Goal: Information Seeking & Learning: Understand process/instructions

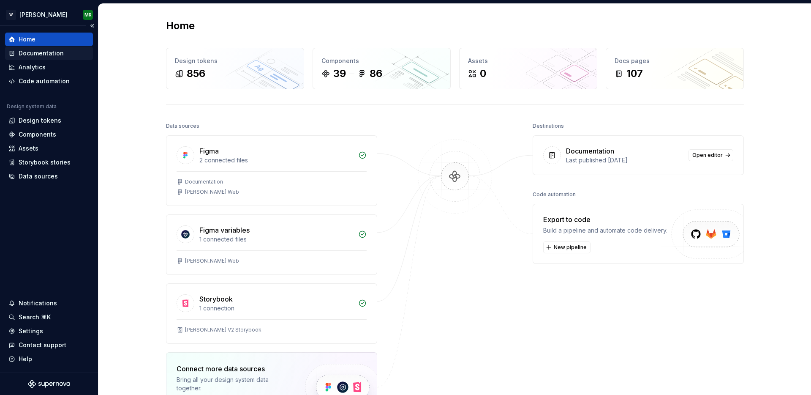
click at [38, 51] on div "Documentation" at bounding box center [41, 53] width 45 height 8
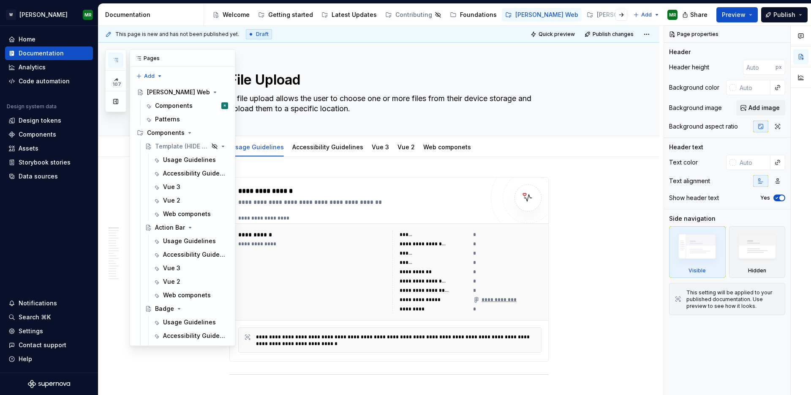
click at [118, 57] on icon "button" at bounding box center [115, 60] width 7 height 7
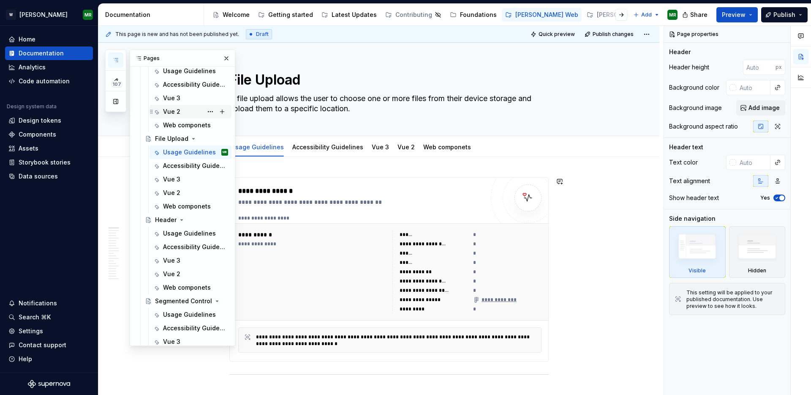
scroll to position [1019, 0]
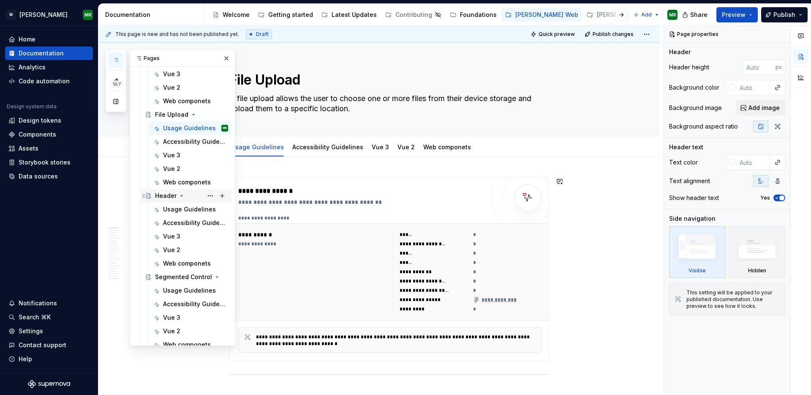
click at [164, 197] on div "Header" at bounding box center [166, 195] width 22 height 8
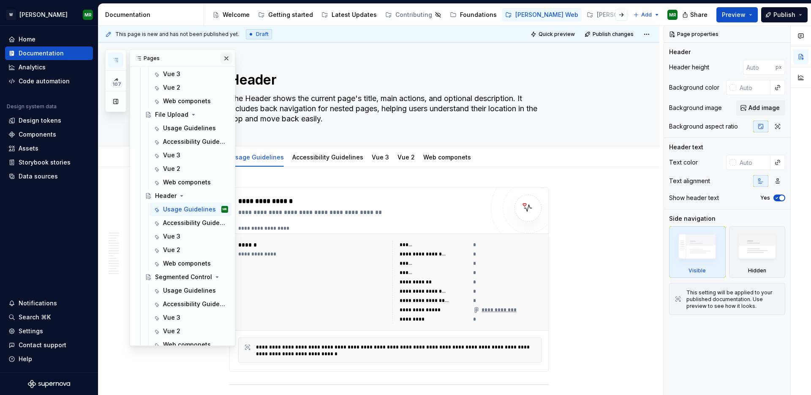
click at [224, 59] on button "button" at bounding box center [227, 58] width 12 height 12
click at [117, 58] on icon "button" at bounding box center [116, 59] width 4 height 3
click at [173, 124] on div "Usage Guidelines" at bounding box center [183, 128] width 40 height 8
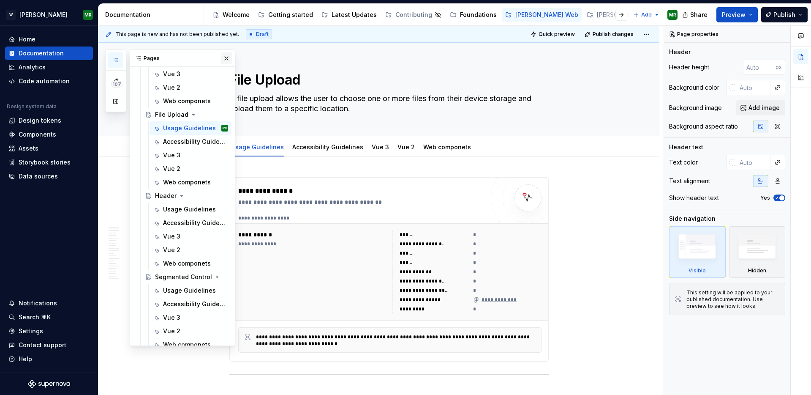
click at [227, 57] on button "button" at bounding box center [227, 58] width 12 height 12
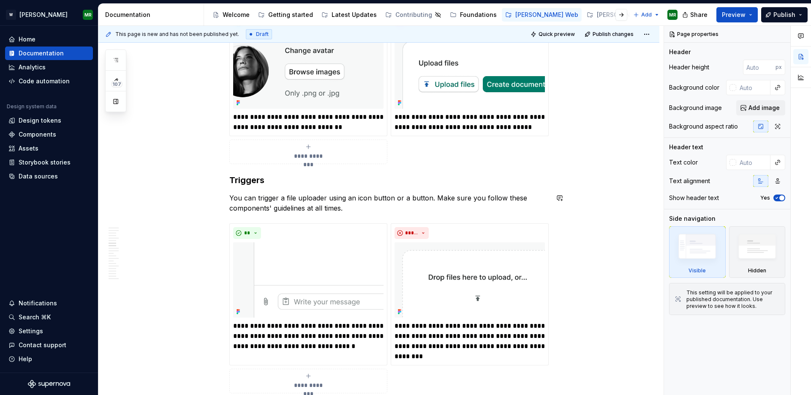
scroll to position [1401, 0]
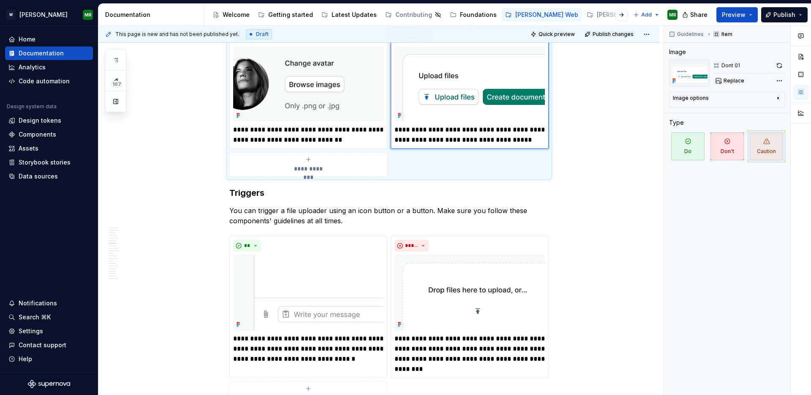
click at [479, 67] on img at bounding box center [470, 83] width 150 height 75
click at [775, 66] on button "button" at bounding box center [780, 66] width 12 height 12
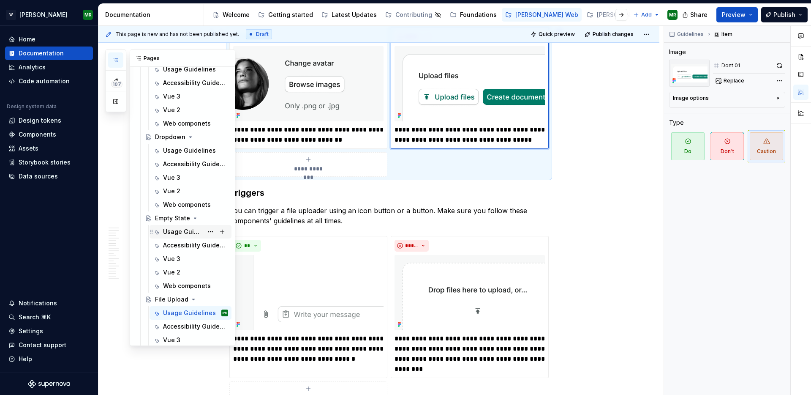
scroll to position [816, 0]
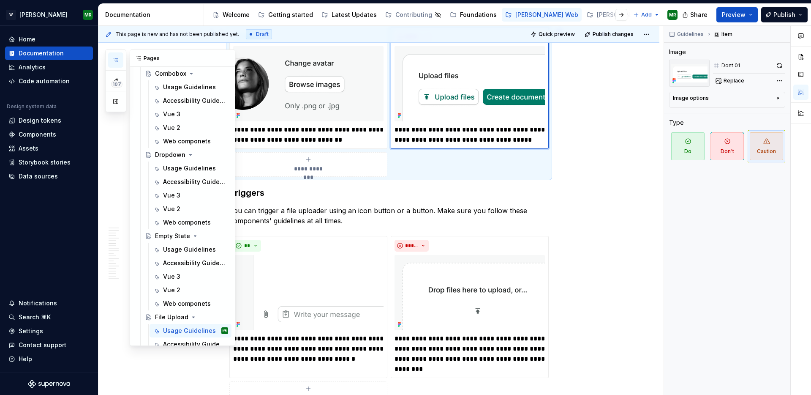
click at [117, 60] on icon "button" at bounding box center [116, 59] width 4 height 3
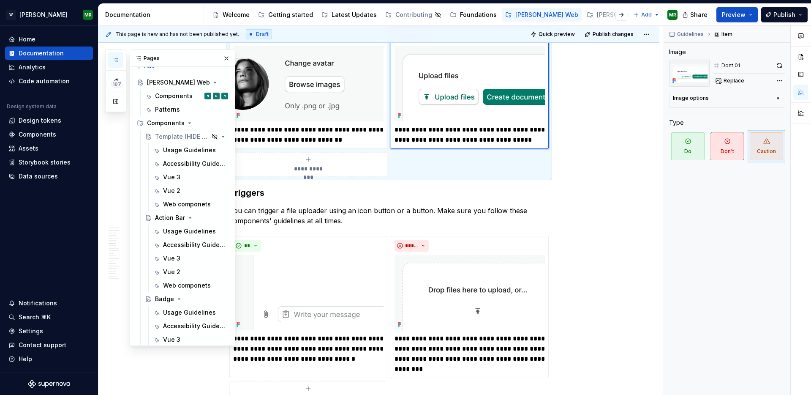
scroll to position [0, 0]
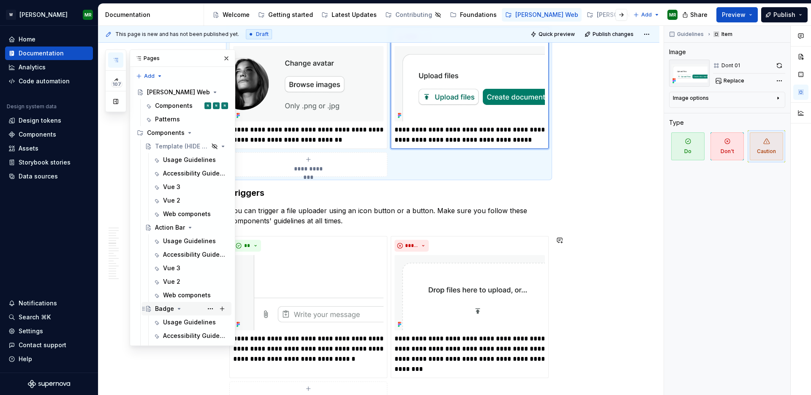
click at [158, 308] on div "Badge" at bounding box center [164, 308] width 19 height 8
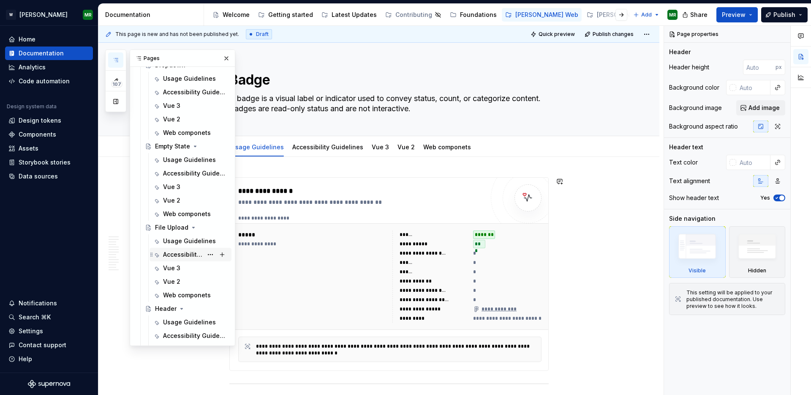
scroll to position [909, 0]
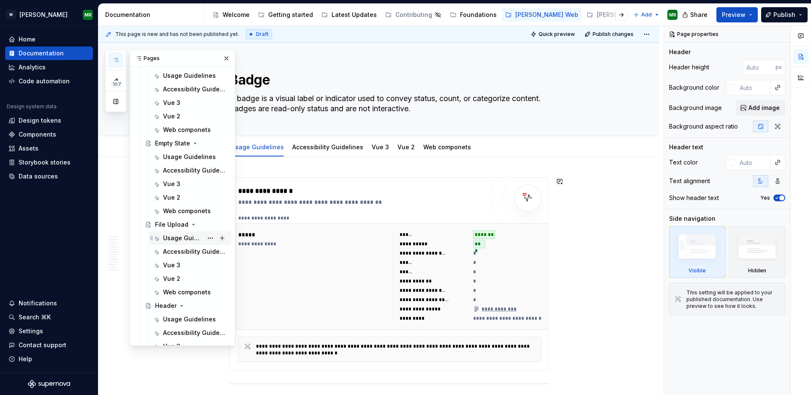
click at [170, 237] on div "Usage Guidelines" at bounding box center [183, 238] width 40 height 8
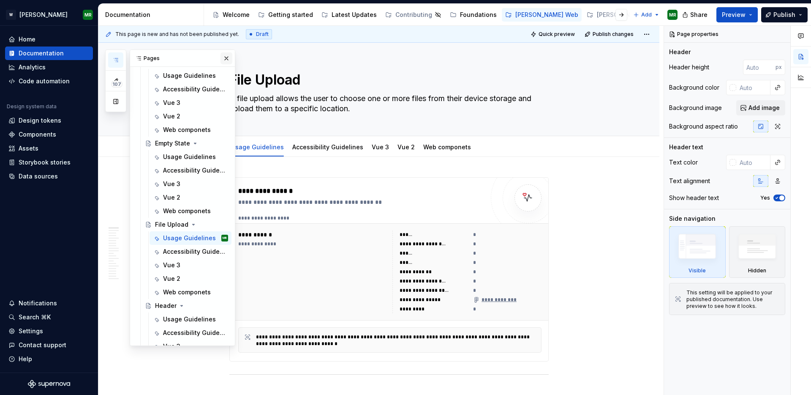
click at [223, 54] on button "button" at bounding box center [227, 58] width 12 height 12
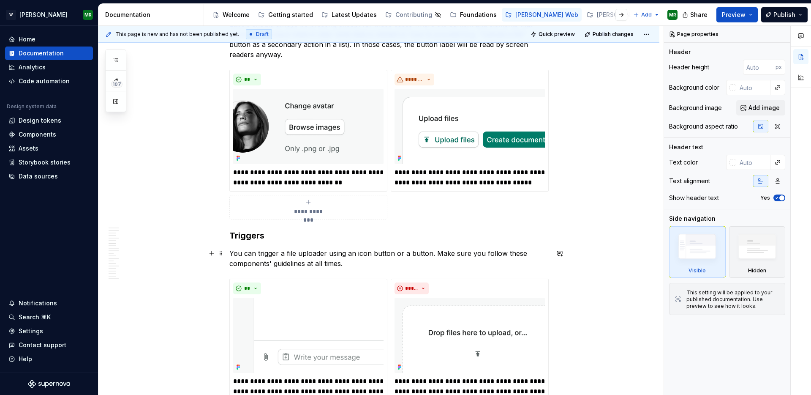
scroll to position [1372, 0]
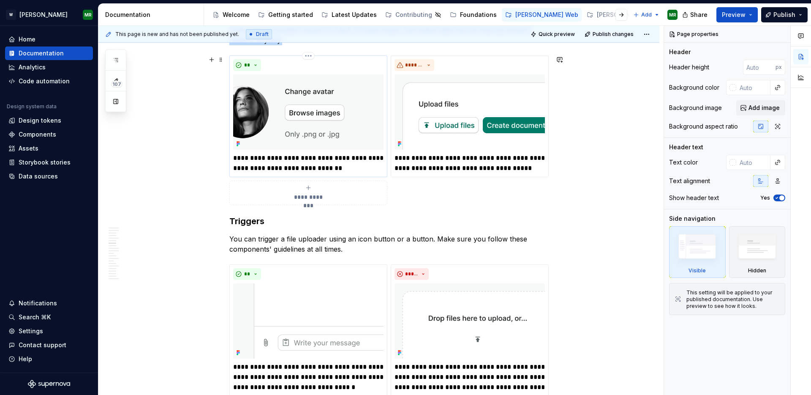
click at [319, 128] on img at bounding box center [308, 111] width 150 height 75
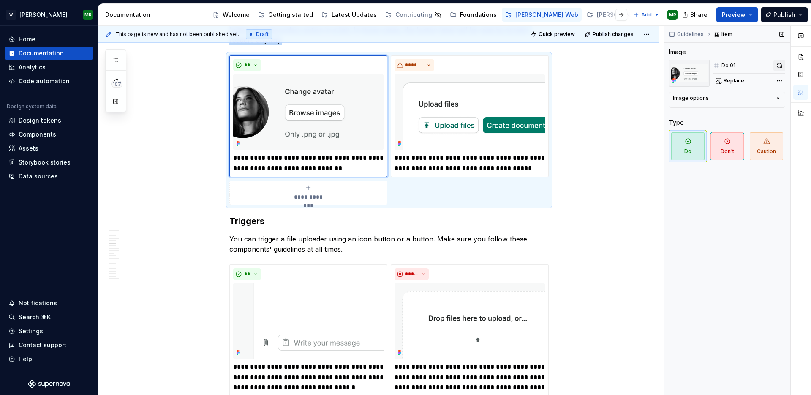
click at [781, 66] on button "button" at bounding box center [780, 66] width 12 height 12
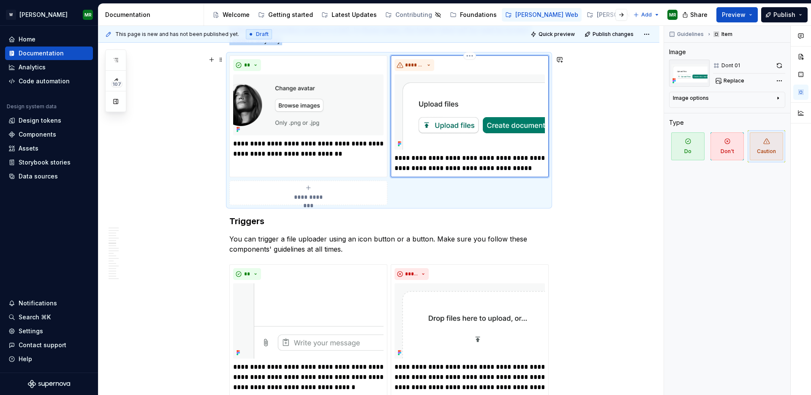
click at [460, 109] on img at bounding box center [470, 111] width 150 height 75
click at [783, 64] on button "button" at bounding box center [780, 66] width 12 height 12
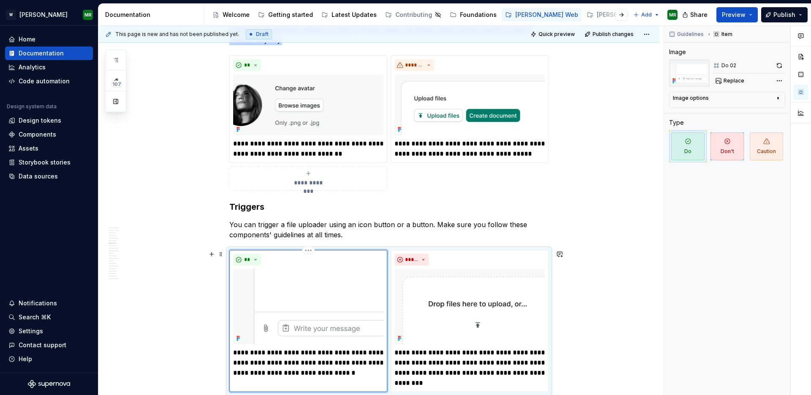
click at [326, 300] on img at bounding box center [308, 306] width 150 height 75
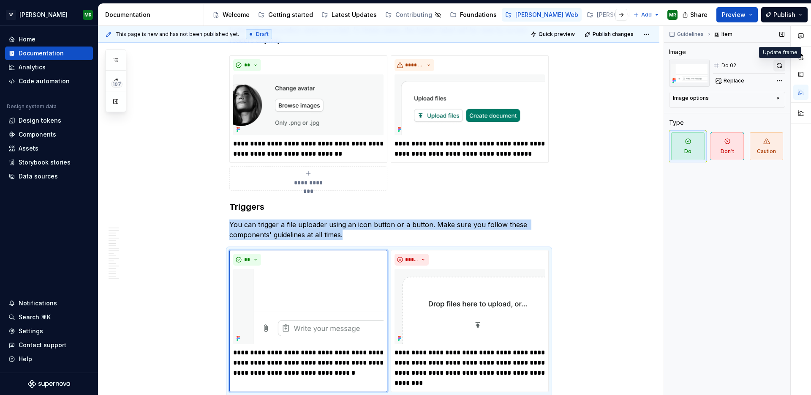
click at [778, 67] on button "button" at bounding box center [780, 66] width 12 height 12
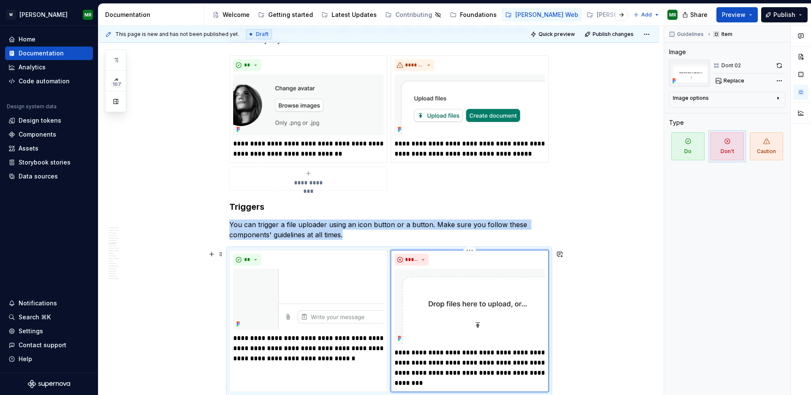
click at [458, 292] on img at bounding box center [470, 306] width 150 height 75
click at [782, 63] on button "button" at bounding box center [780, 66] width 12 height 12
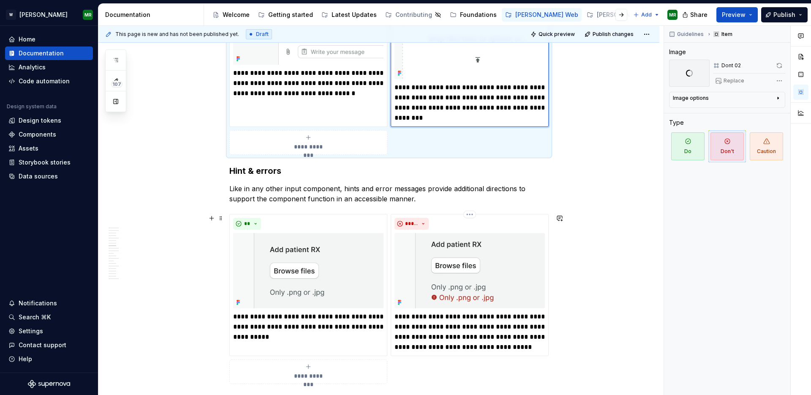
scroll to position [1638, 0]
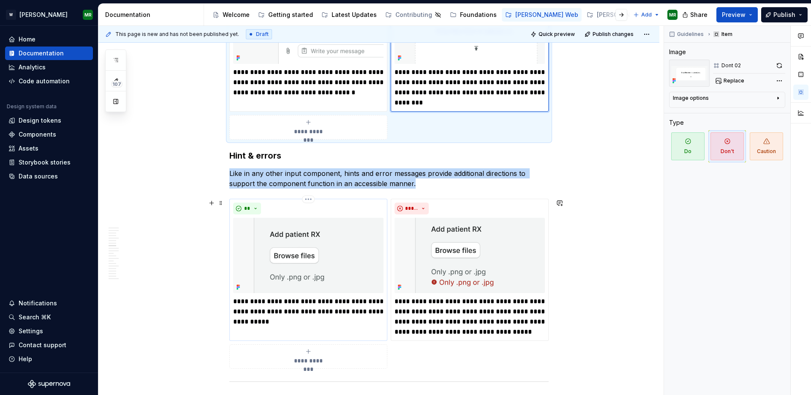
click at [324, 241] on img at bounding box center [308, 255] width 150 height 75
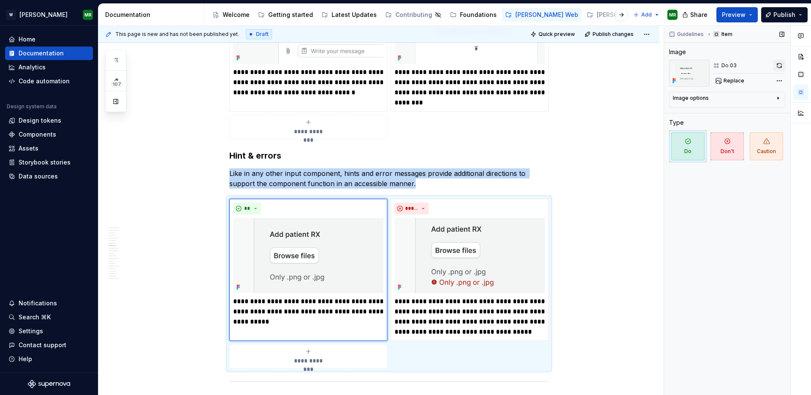
click at [778, 62] on button "button" at bounding box center [780, 66] width 12 height 12
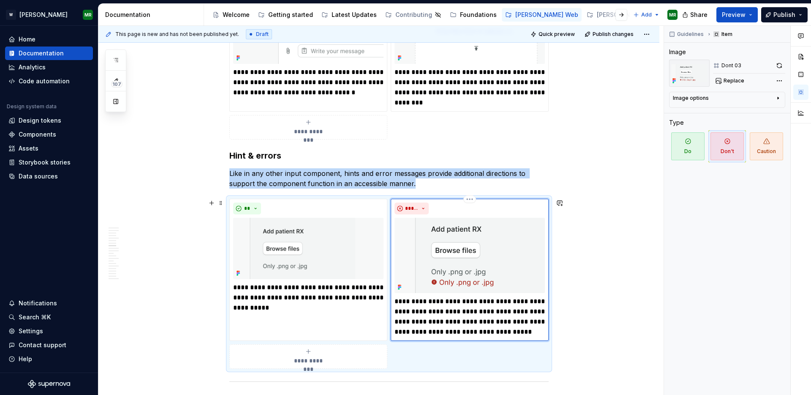
click at [448, 245] on img at bounding box center [470, 255] width 150 height 75
click at [778, 64] on button "button" at bounding box center [780, 66] width 12 height 12
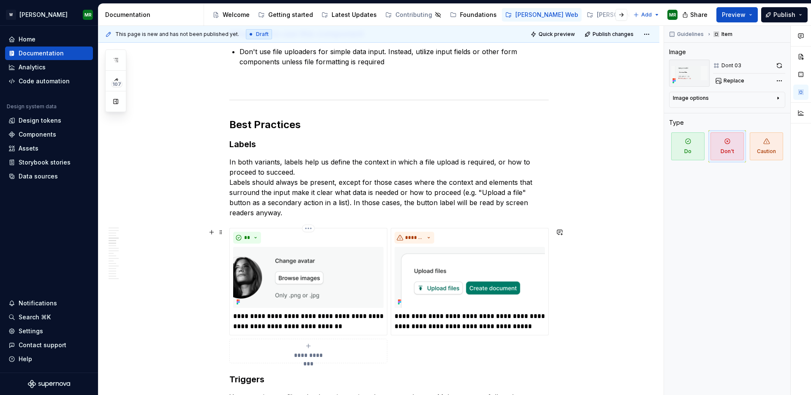
scroll to position [1275, 0]
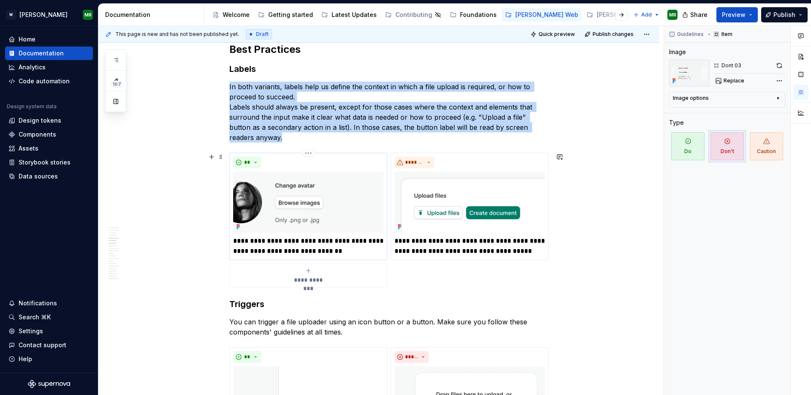
click at [311, 206] on img at bounding box center [308, 202] width 150 height 61
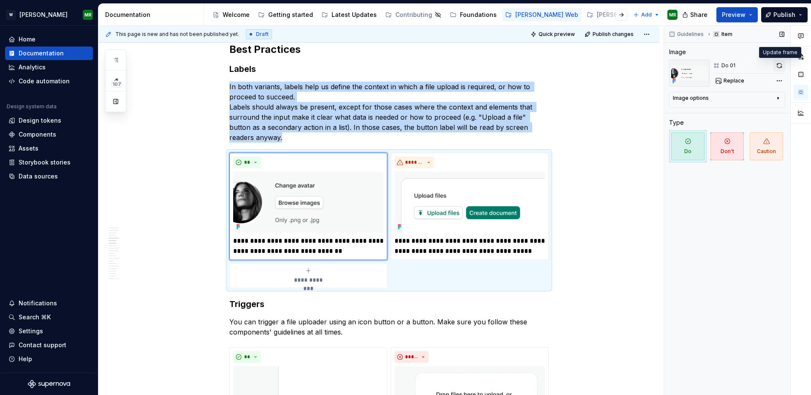
click at [780, 63] on button "button" at bounding box center [780, 66] width 12 height 12
click at [482, 195] on img at bounding box center [470, 202] width 150 height 61
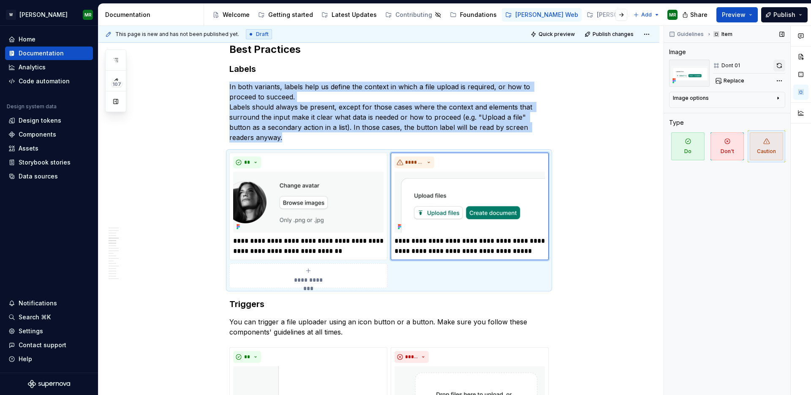
click at [782, 67] on button "button" at bounding box center [780, 66] width 12 height 12
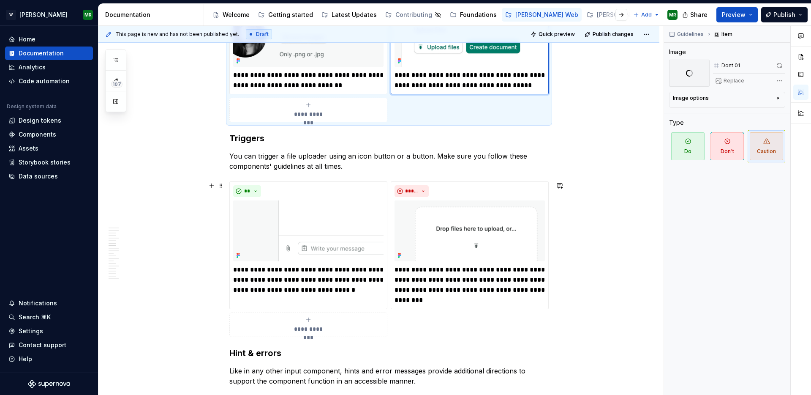
scroll to position [1443, 0]
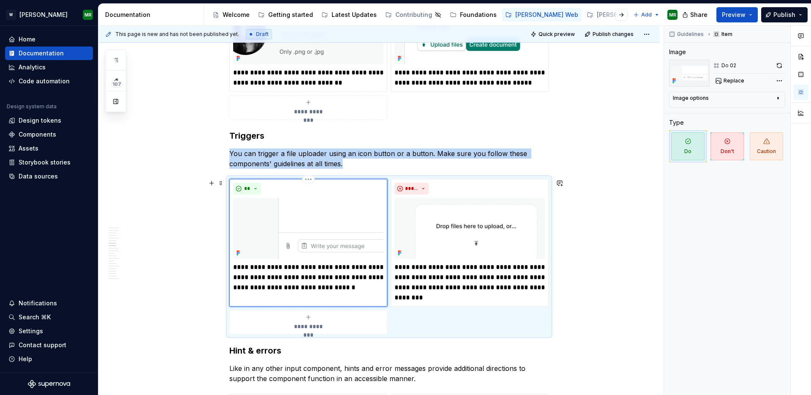
click at [329, 215] on img at bounding box center [308, 228] width 150 height 61
click at [781, 63] on button "button" at bounding box center [780, 66] width 12 height 12
click at [486, 227] on img at bounding box center [470, 228] width 150 height 61
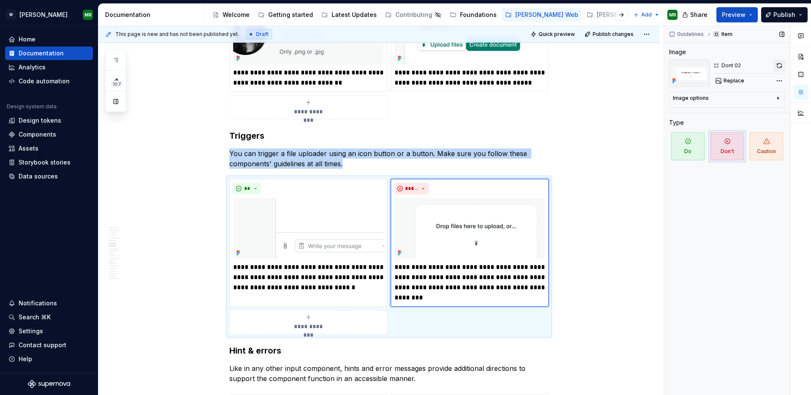
click at [780, 65] on button "button" at bounding box center [780, 66] width 12 height 12
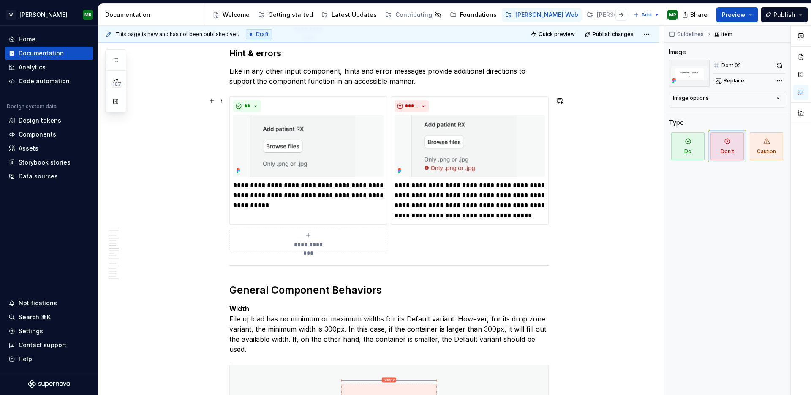
scroll to position [1746, 0]
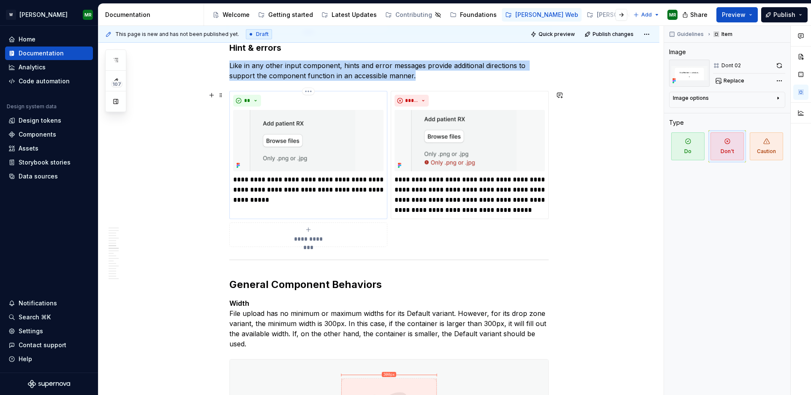
click at [303, 146] on img at bounding box center [308, 140] width 150 height 61
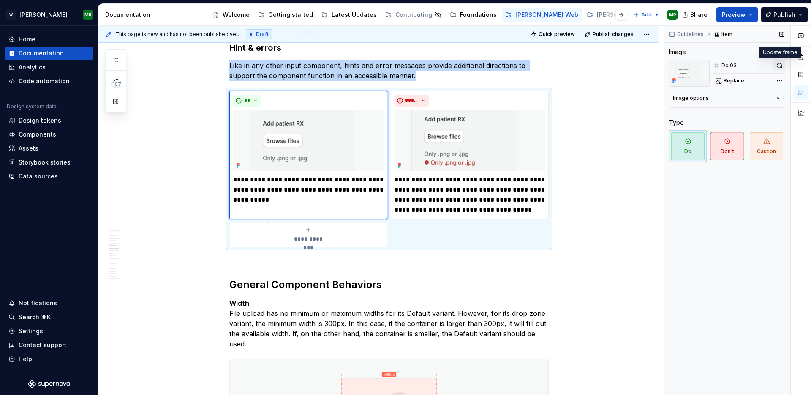
click at [779, 65] on button "button" at bounding box center [780, 66] width 12 height 12
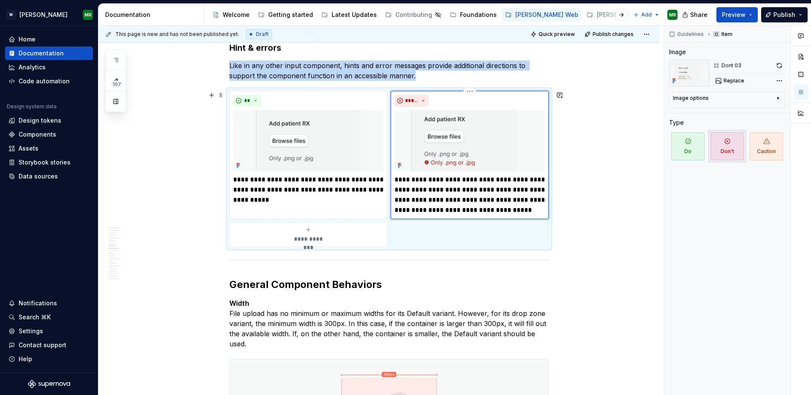
click at [493, 131] on img at bounding box center [470, 140] width 150 height 61
click at [778, 65] on button "button" at bounding box center [780, 66] width 12 height 12
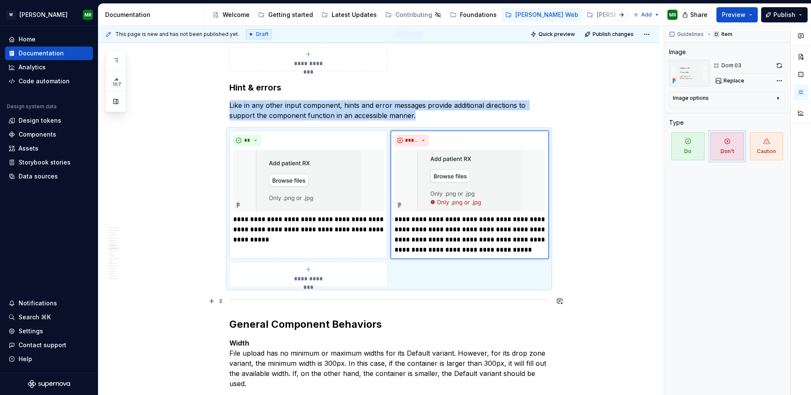
scroll to position [1699, 0]
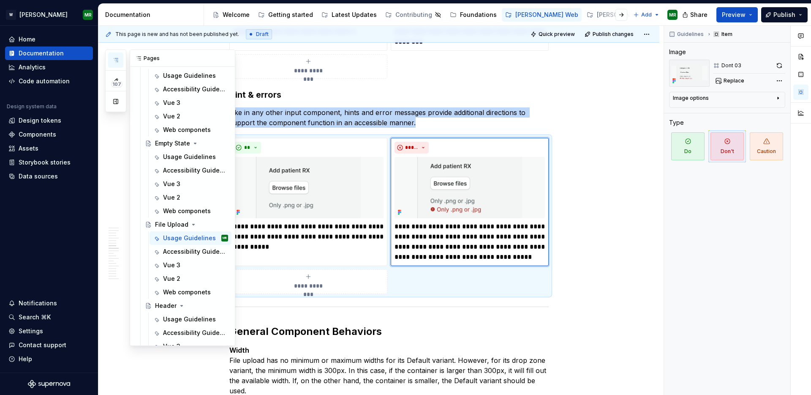
click at [116, 58] on icon "button" at bounding box center [116, 59] width 4 height 3
click at [176, 318] on div "Usage Guidelines" at bounding box center [183, 319] width 40 height 8
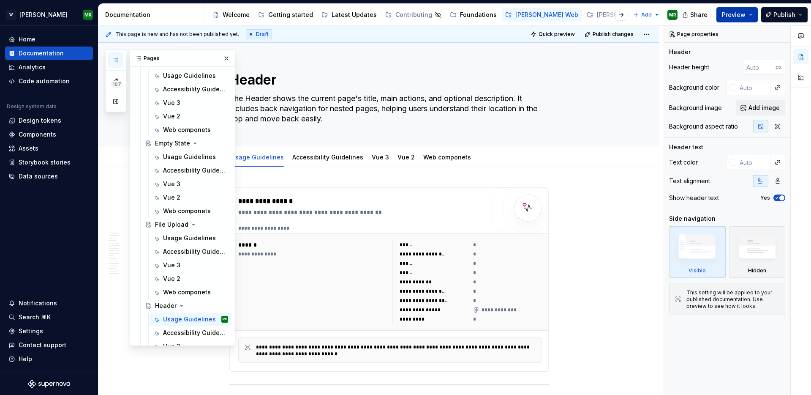
click at [740, 14] on span "Preview" at bounding box center [734, 15] width 24 height 8
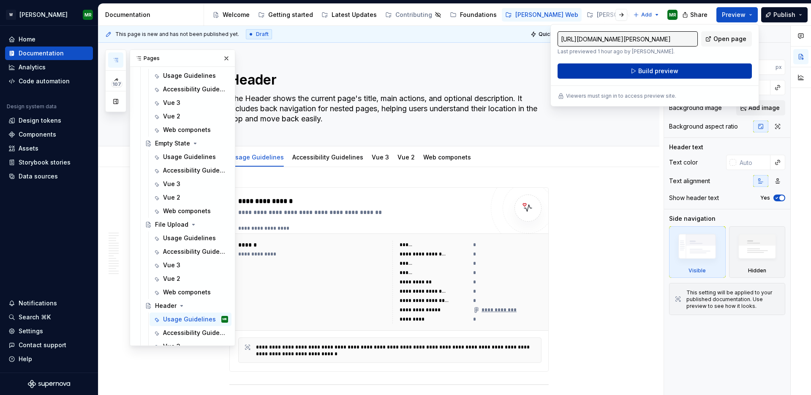
click at [646, 71] on span "Build preview" at bounding box center [659, 71] width 40 height 8
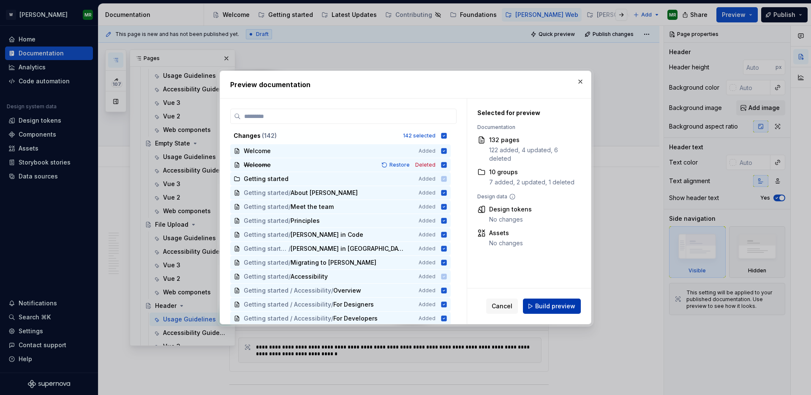
click at [541, 308] on span "Build preview" at bounding box center [555, 306] width 40 height 8
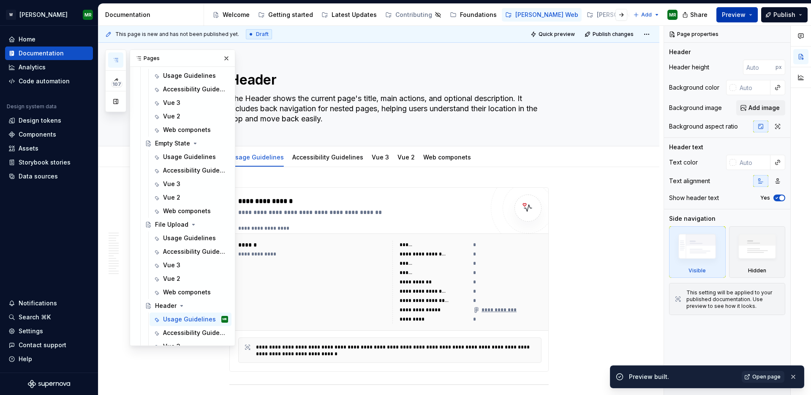
click at [750, 15] on button "Preview" at bounding box center [737, 14] width 41 height 15
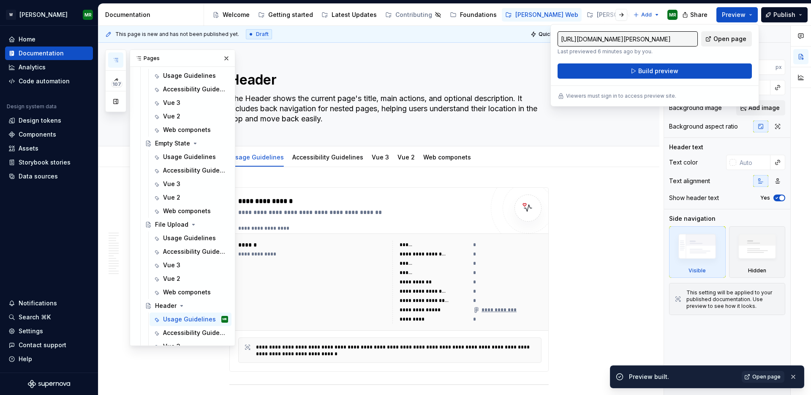
click at [730, 39] on span "Open page" at bounding box center [730, 39] width 33 height 8
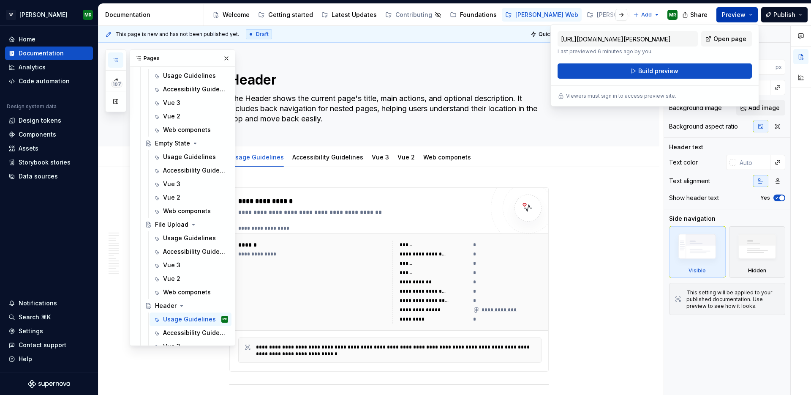
click at [737, 11] on span "Preview" at bounding box center [734, 15] width 24 height 8
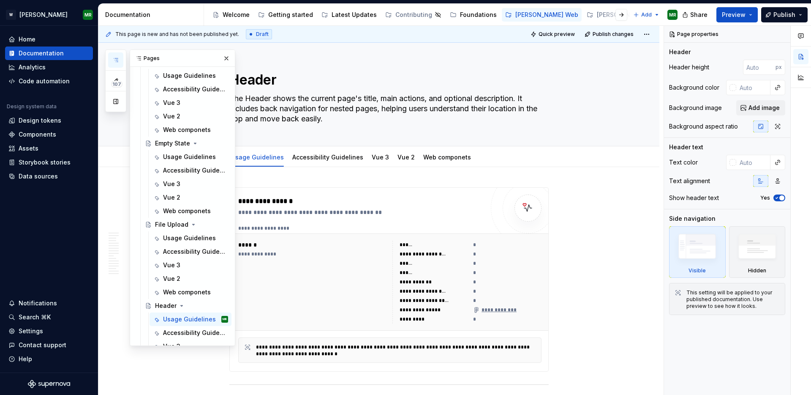
scroll to position [909, 0]
click at [224, 57] on button "button" at bounding box center [227, 58] width 12 height 12
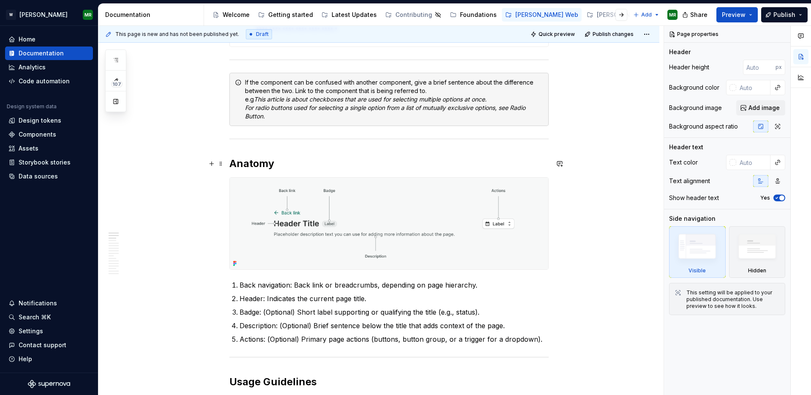
scroll to position [330, 0]
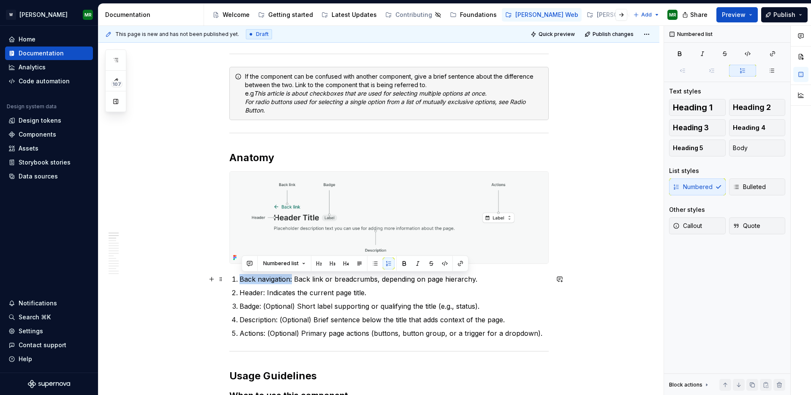
drag, startPoint x: 294, startPoint y: 280, endPoint x: 240, endPoint y: 281, distance: 53.7
click at [240, 281] on li "Back navigation: Back link or breadcrumbs, depending on page hierarchy." at bounding box center [394, 279] width 309 height 10
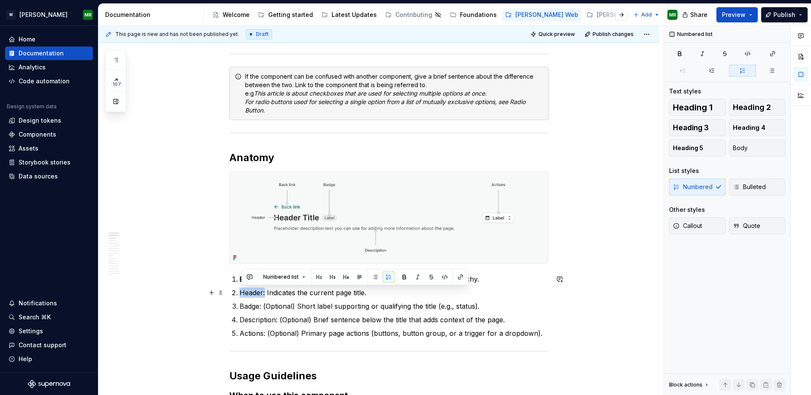
drag, startPoint x: 267, startPoint y: 295, endPoint x: 241, endPoint y: 294, distance: 25.8
click at [241, 294] on li "Header: Indicates the current page title." at bounding box center [394, 292] width 309 height 10
type textarea "*"
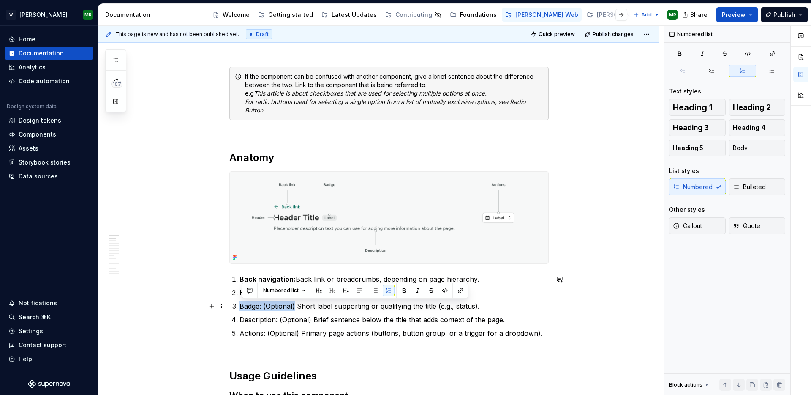
drag, startPoint x: 298, startPoint y: 307, endPoint x: 242, endPoint y: 307, distance: 55.8
click at [242, 307] on p "Badge: (Optional) Short label supporting or qualifying the title (e.g., status)." at bounding box center [394, 306] width 309 height 10
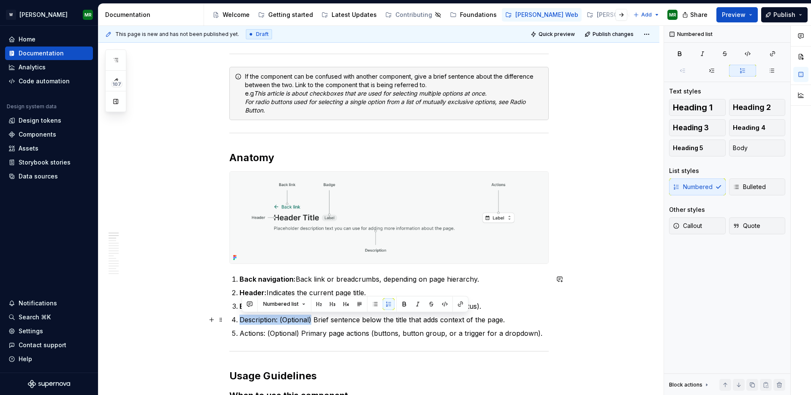
drag, startPoint x: 314, startPoint y: 320, endPoint x: 240, endPoint y: 318, distance: 74.4
click at [240, 318] on li "Description: (Optional) Brief sentence below the title that adds context of the…" at bounding box center [394, 319] width 309 height 10
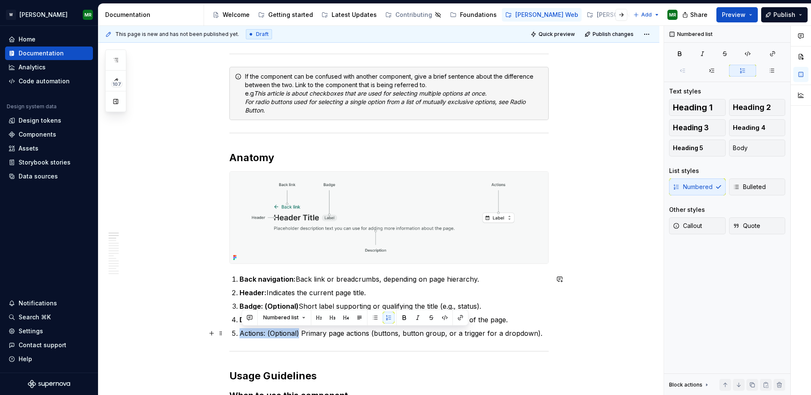
drag, startPoint x: 300, startPoint y: 333, endPoint x: 243, endPoint y: 333, distance: 57.9
click at [243, 333] on p "Actions: (Optional) Primary page actions (buttons, button group, or a trigger f…" at bounding box center [394, 333] width 309 height 10
click at [302, 333] on strong "Actions: (Optional)" at bounding box center [272, 333] width 64 height 8
click at [313, 321] on strong "Description: (Optional)" at bounding box center [278, 319] width 77 height 8
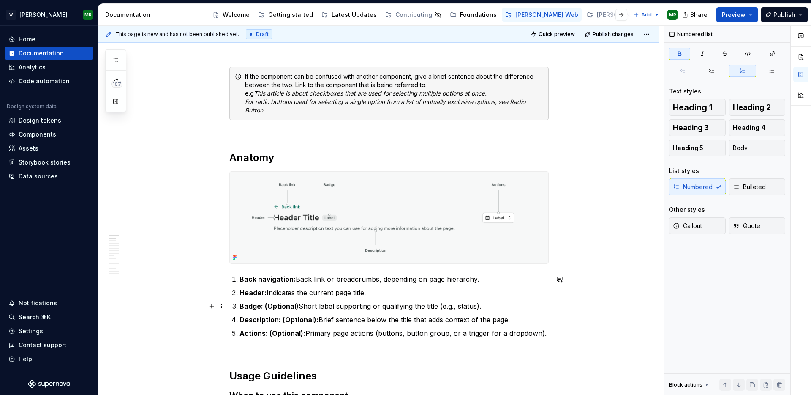
click at [298, 307] on strong "Badge: (Optional)" at bounding box center [269, 306] width 59 height 8
click at [265, 308] on strong "Badge: (Optional):" at bounding box center [270, 306] width 61 height 8
click at [282, 320] on strong "Description: (Optional):" at bounding box center [279, 319] width 79 height 8
click at [269, 333] on strong "Actions: (Optional):" at bounding box center [273, 333] width 66 height 8
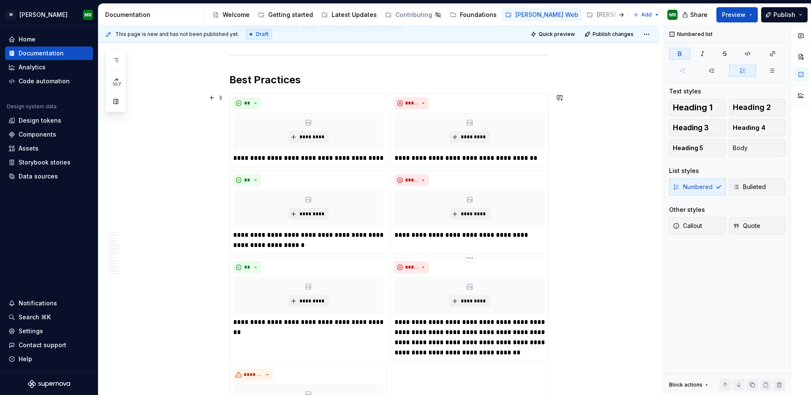
scroll to position [1070, 0]
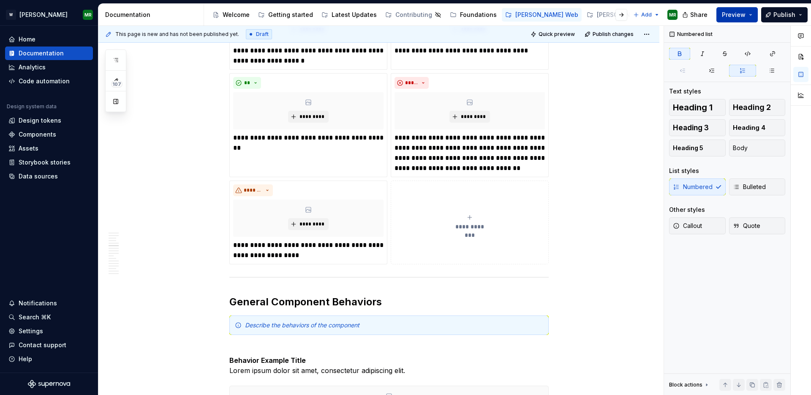
type textarea "*"
